Goal: Unclear

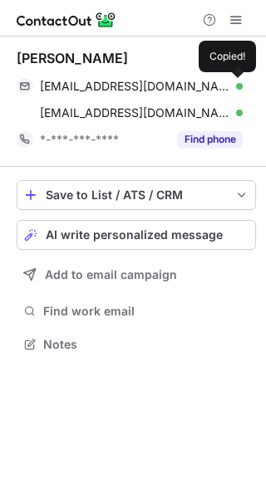
scroll to position [333, 266]
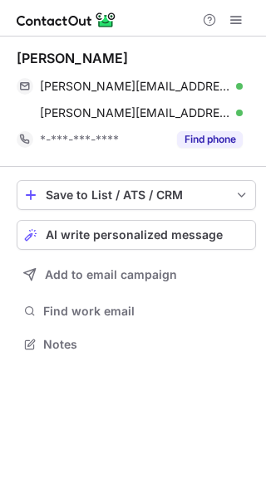
scroll to position [333, 266]
